Goal: Navigation & Orientation: Find specific page/section

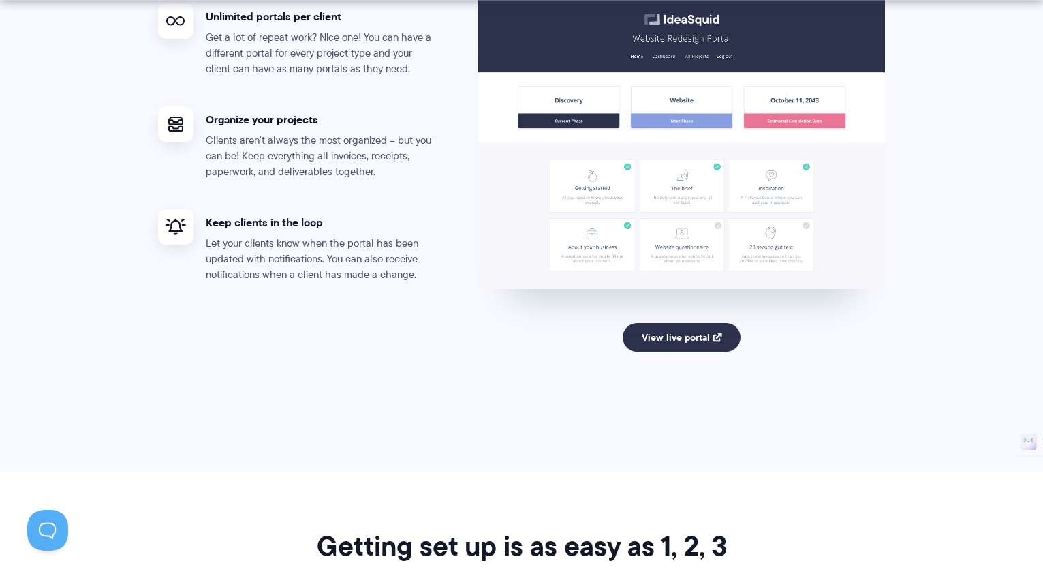
scroll to position [2696, 0]
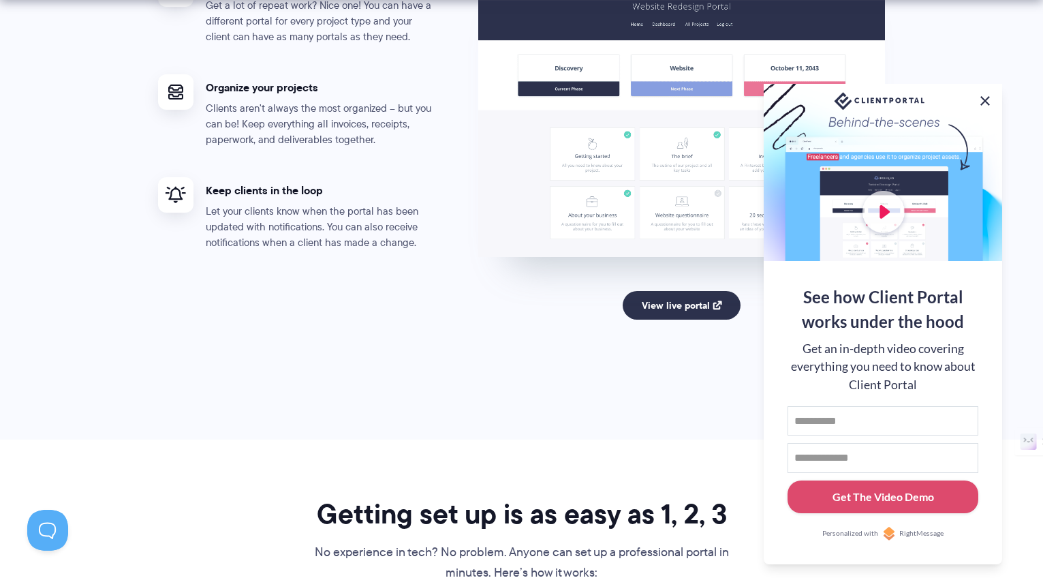
click at [985, 99] on button at bounding box center [985, 101] width 16 height 16
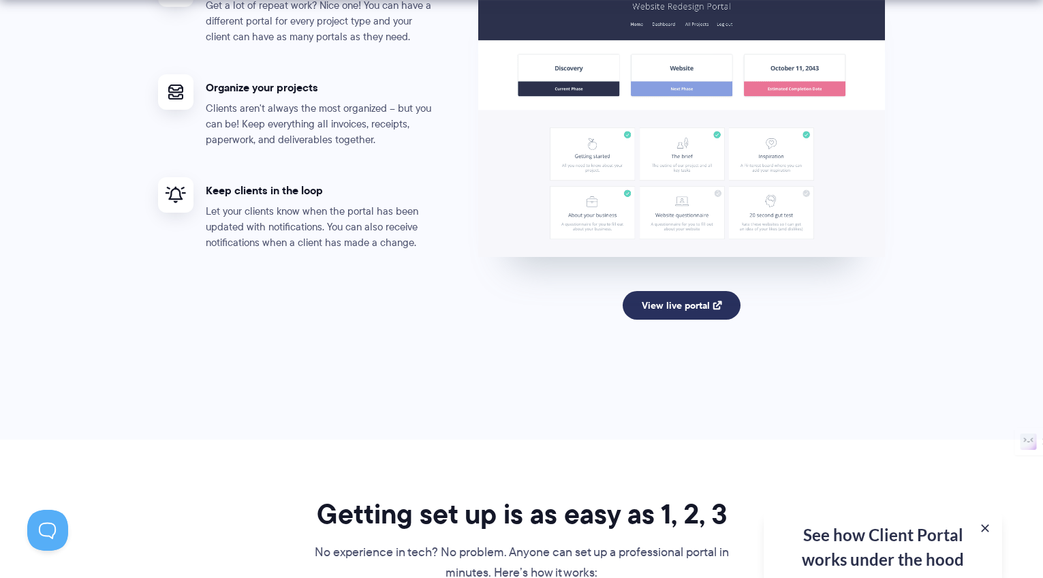
click at [675, 311] on link "View live portal" at bounding box center [682, 305] width 118 height 29
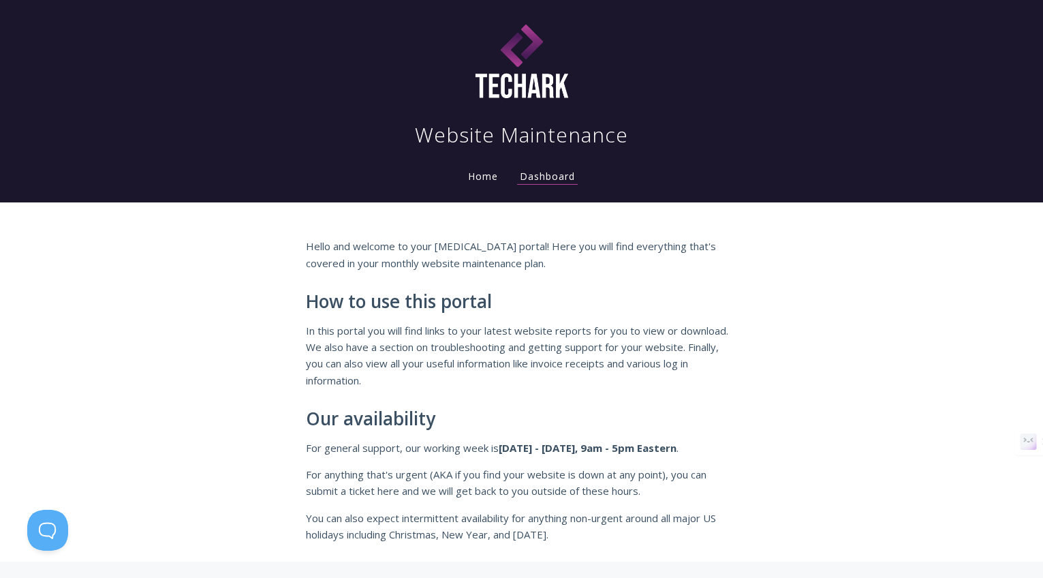
click at [563, 185] on li "Dashboard" at bounding box center [547, 172] width 77 height 27
click at [570, 180] on link "Dashboard" at bounding box center [547, 177] width 61 height 15
